Goal: Information Seeking & Learning: Learn about a topic

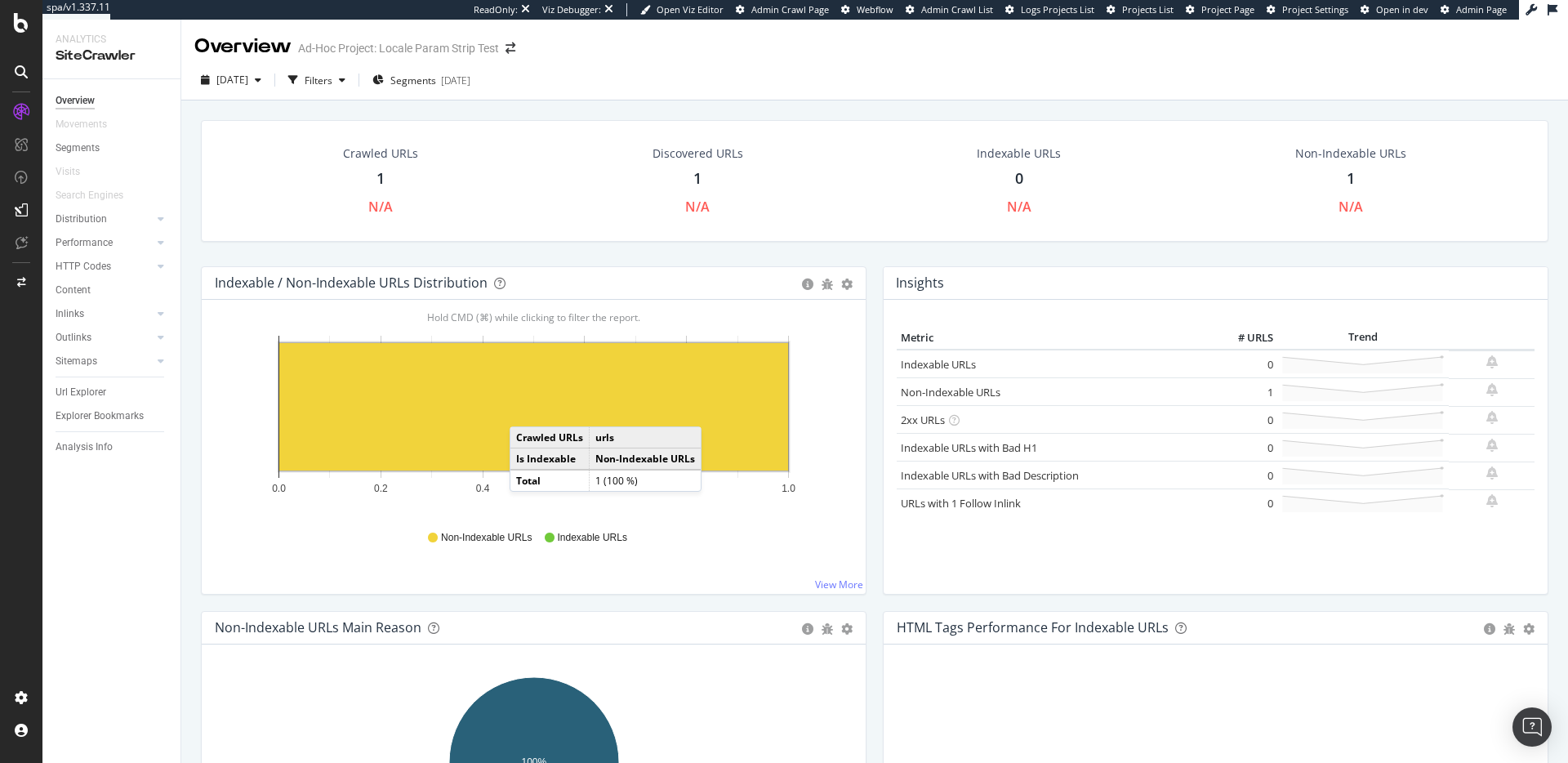
click at [526, 410] on rect "A chart." at bounding box center [533, 406] width 509 height 127
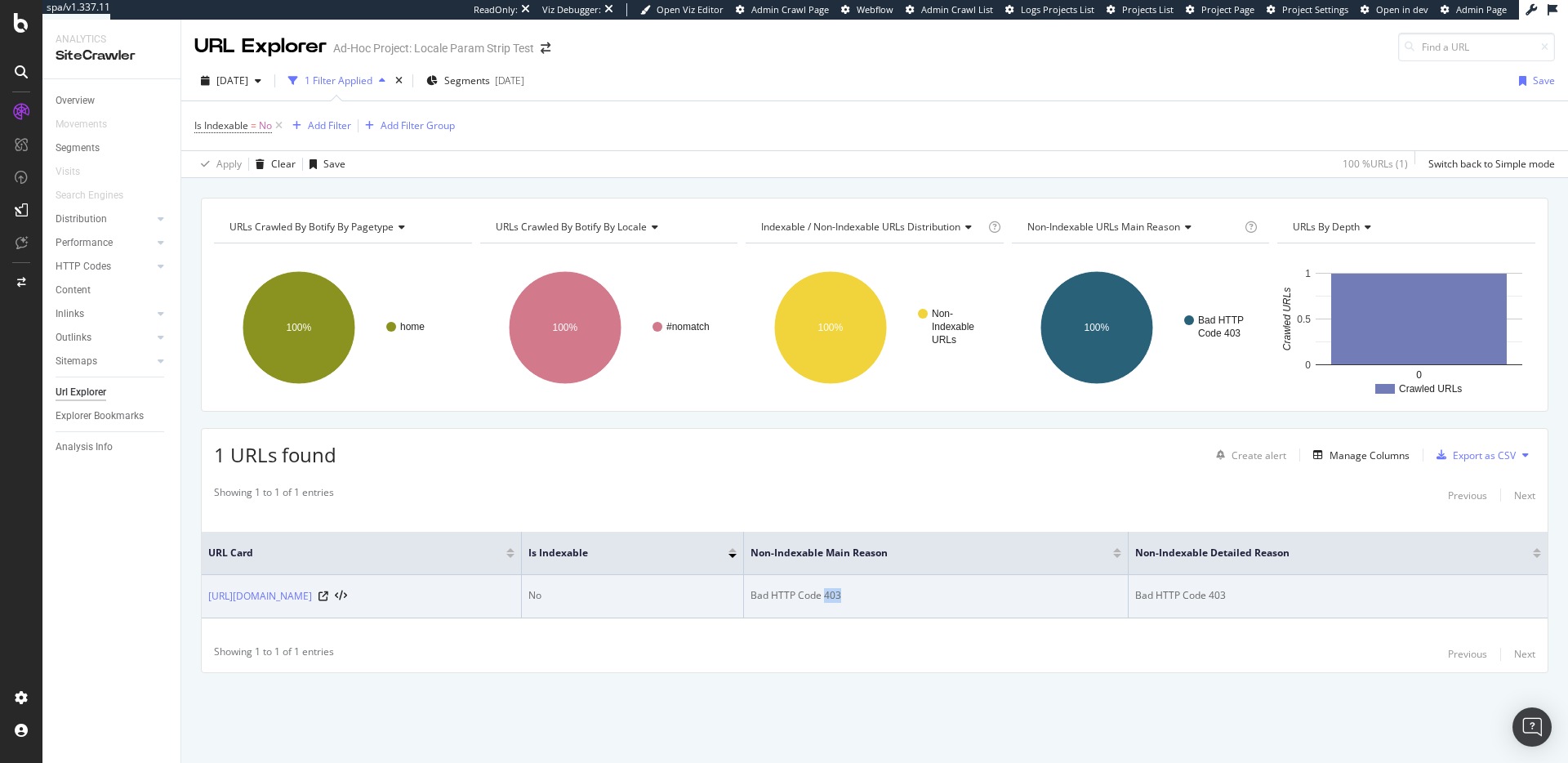
drag, startPoint x: 820, startPoint y: 595, endPoint x: 867, endPoint y: 597, distance: 47.0
click at [861, 597] on div "Bad HTTP Code 403" at bounding box center [936, 595] width 371 height 15
click at [321, 596] on icon at bounding box center [323, 596] width 10 height 10
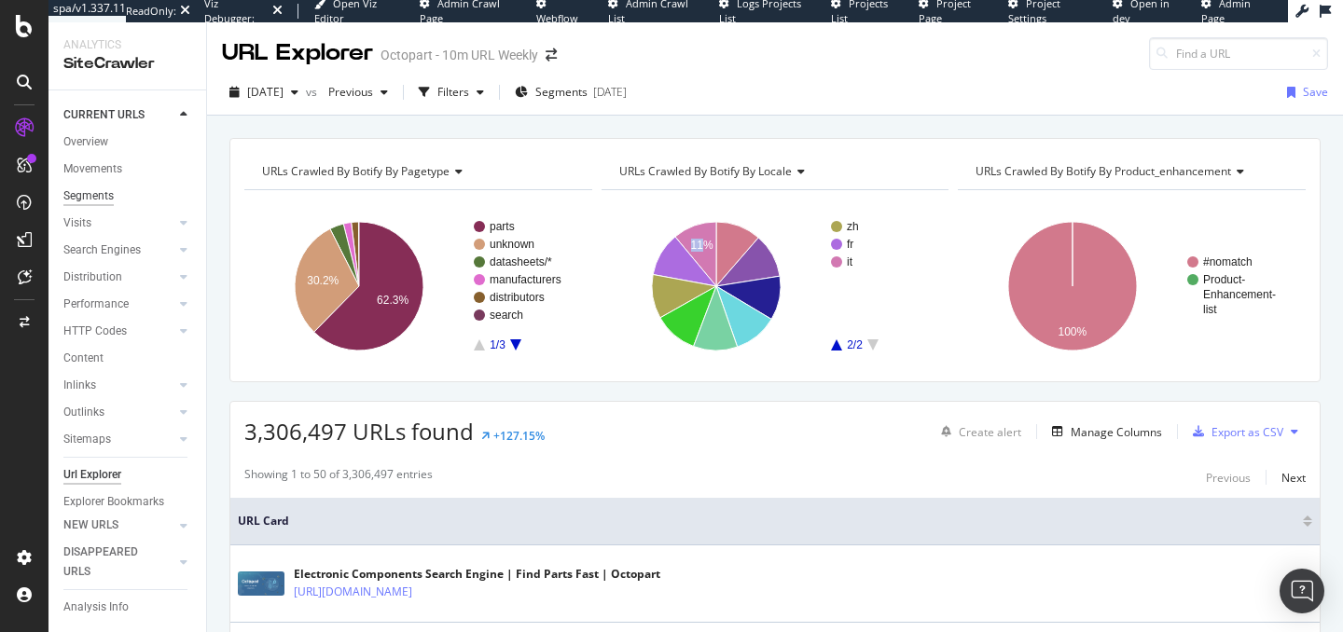
scroll to position [67, 0]
